Goal: Task Accomplishment & Management: Manage account settings

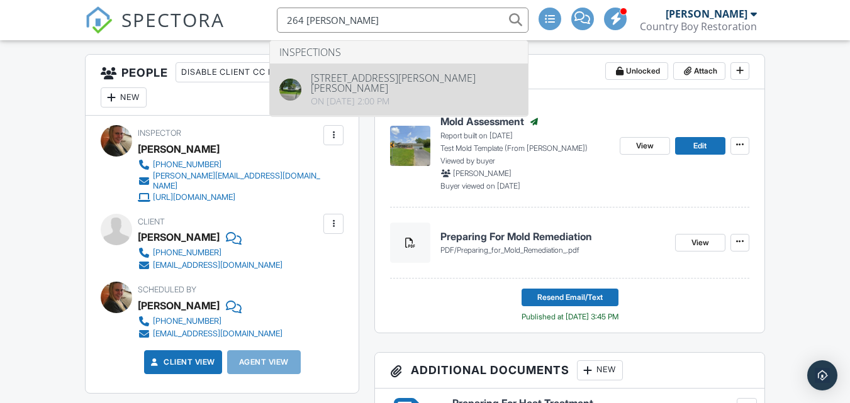
type input "264 hess"
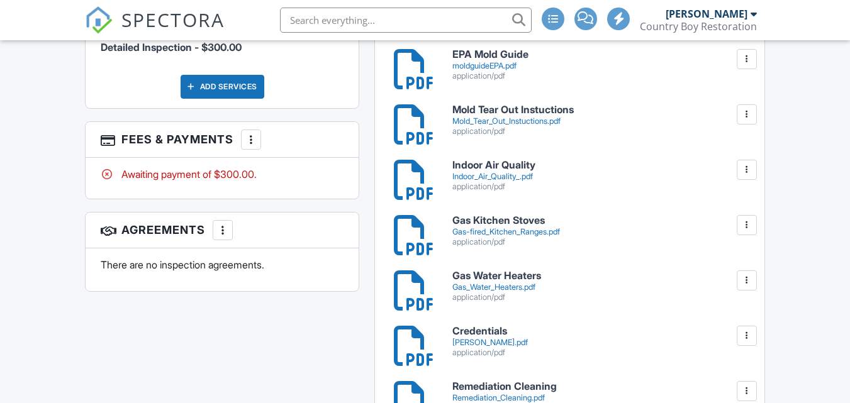
click at [254, 136] on div at bounding box center [251, 139] width 13 height 13
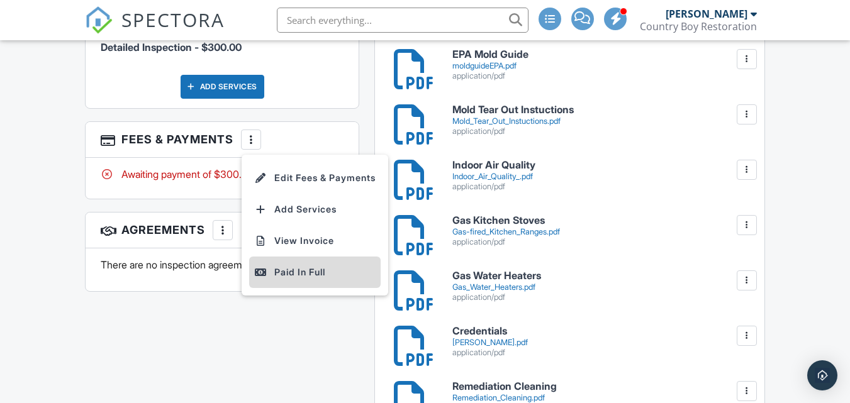
click at [313, 265] on div "Paid In Full" at bounding box center [314, 272] width 121 height 15
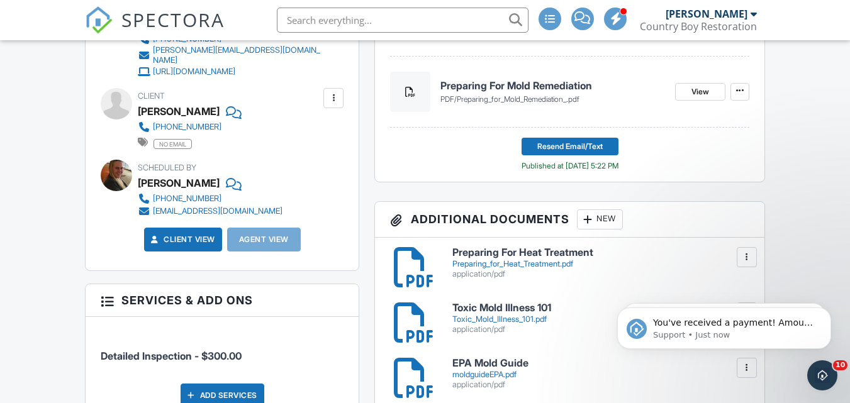
click at [322, 28] on input "text" at bounding box center [403, 20] width 252 height 25
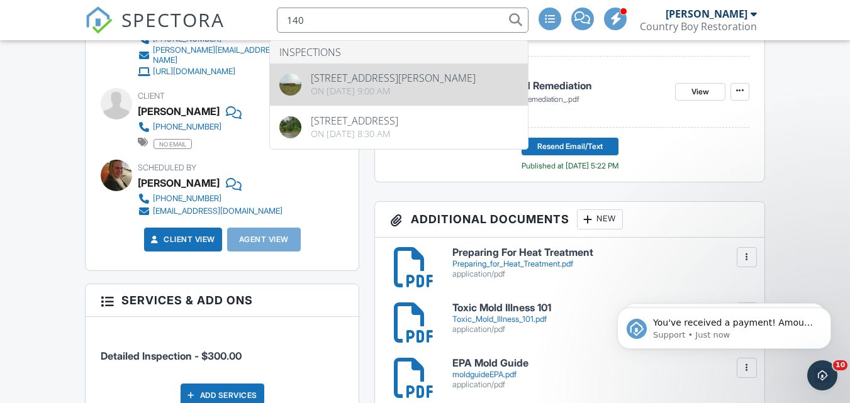
type input "140"
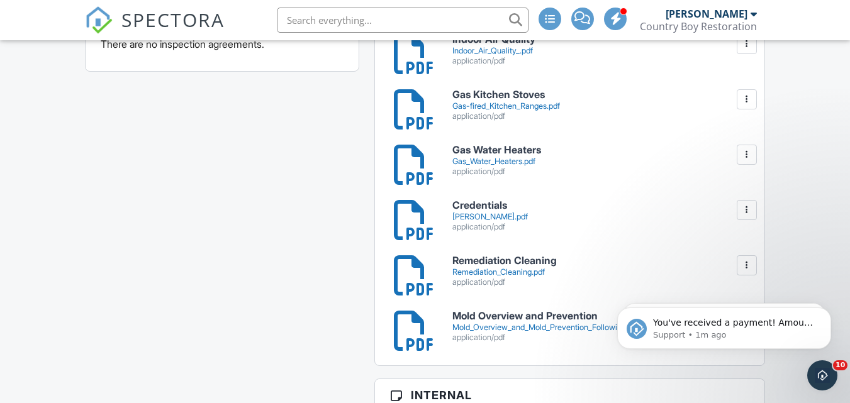
click at [322, 16] on input "text" at bounding box center [403, 20] width 252 height 25
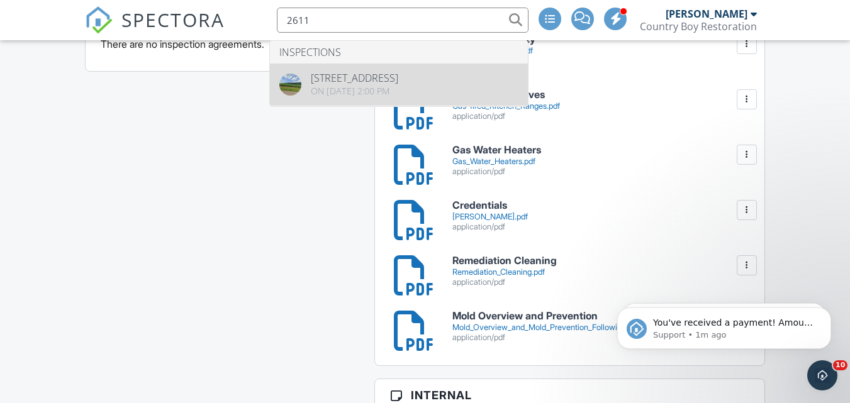
type input "2611"
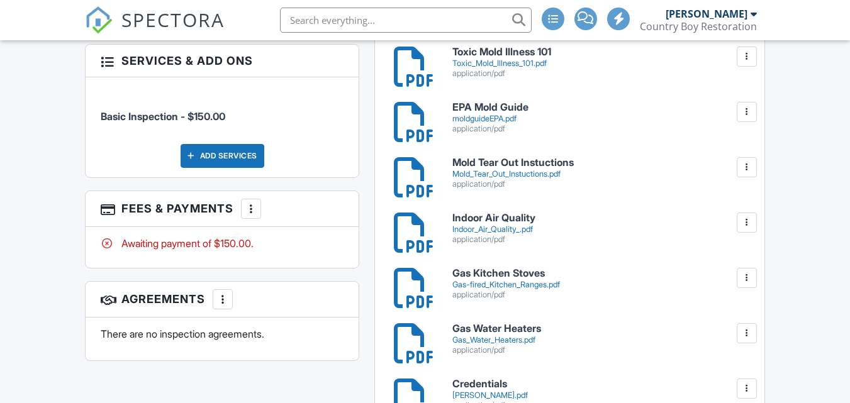
scroll to position [670, 0]
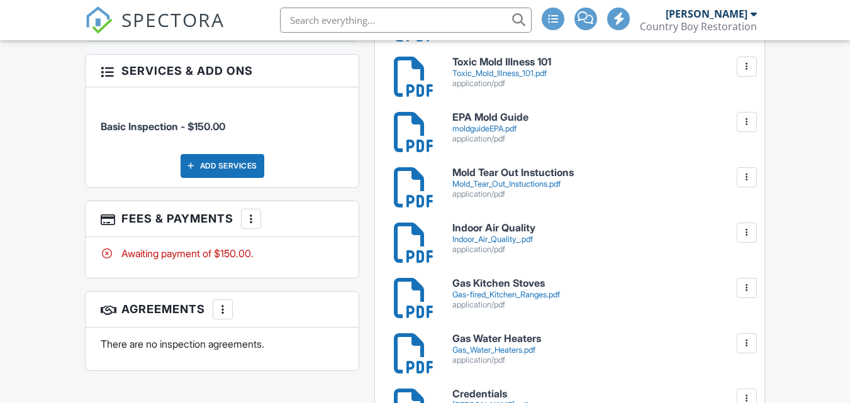
click at [257, 214] on div at bounding box center [251, 219] width 13 height 13
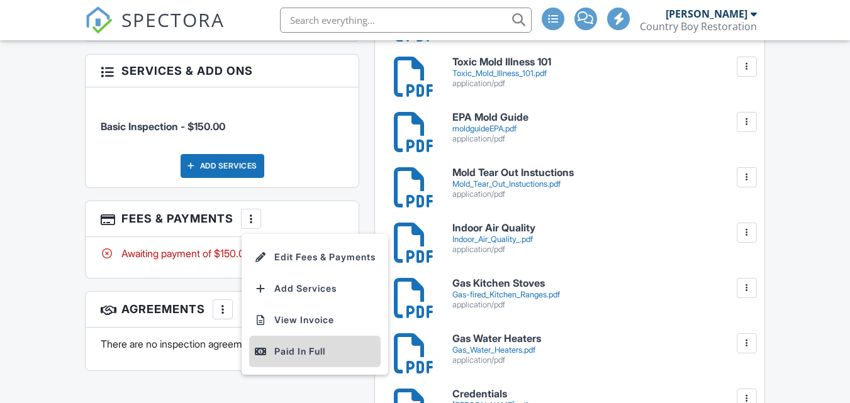
click at [315, 346] on div "Paid In Full" at bounding box center [314, 351] width 121 height 15
